Goal: Information Seeking & Learning: Stay updated

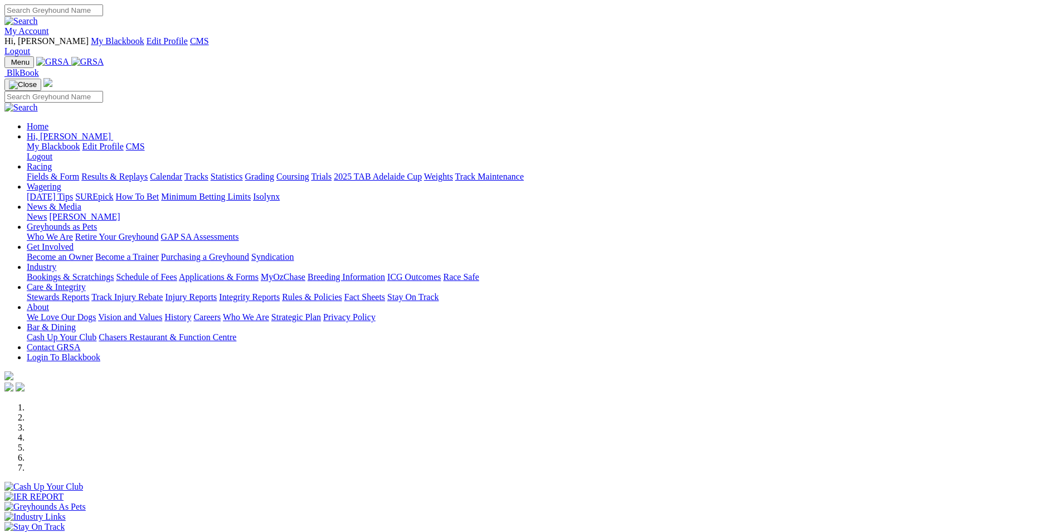
scroll to position [223, 0]
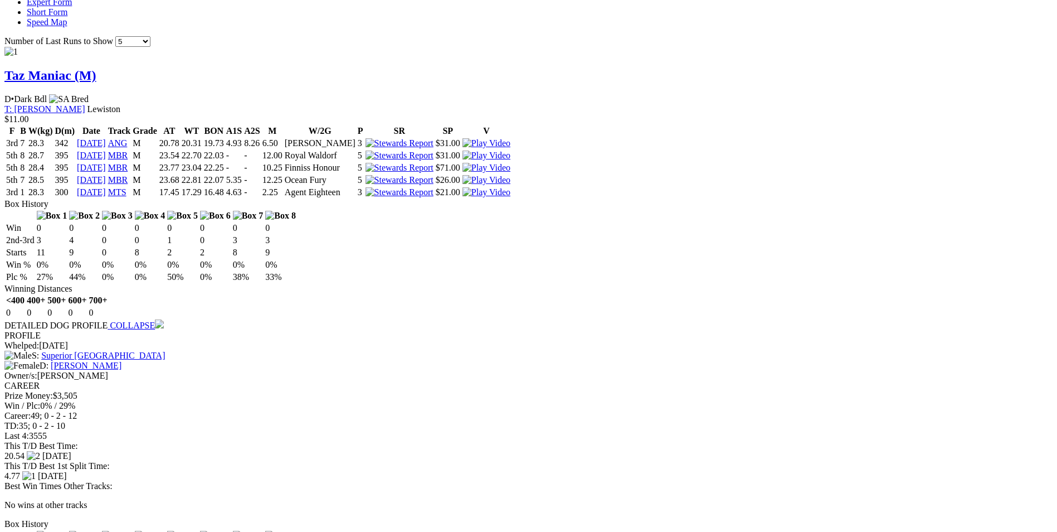
scroll to position [1226, 0]
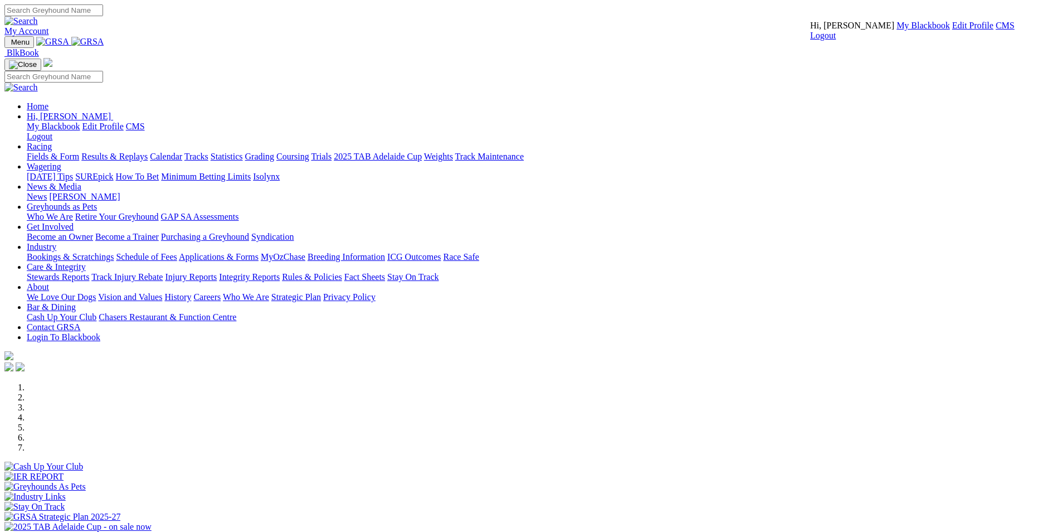
click at [996, 30] on link "CMS" at bounding box center [1005, 25] width 19 height 9
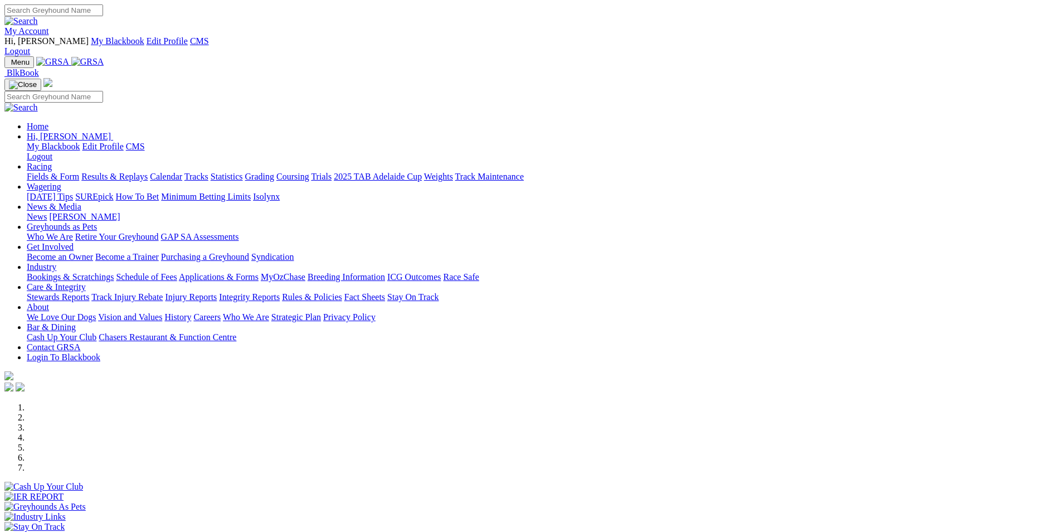
click at [309, 172] on link "Coursing" at bounding box center [292, 176] width 33 height 9
